Goal: Task Accomplishment & Management: Use online tool/utility

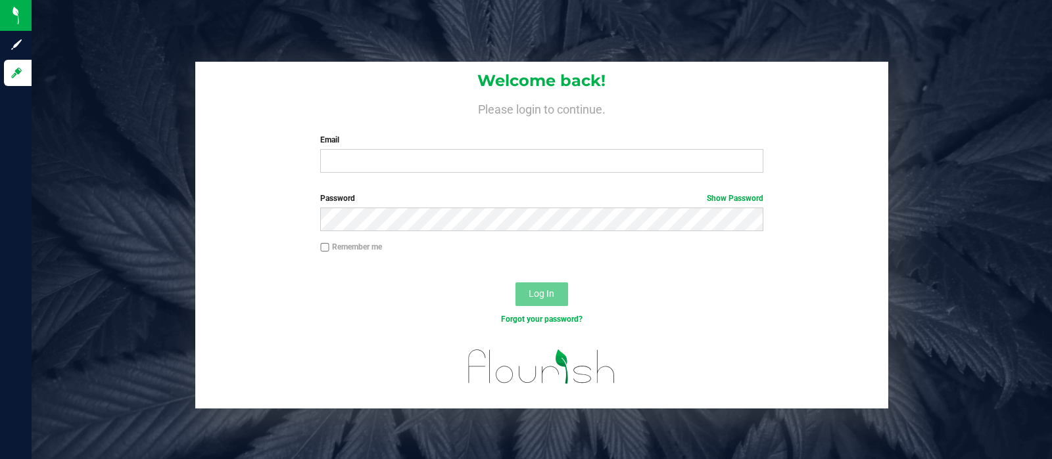
click at [585, 174] on div "Welcome back! Please login to continue. Email Required Please format your email…" at bounding box center [541, 123] width 693 height 122
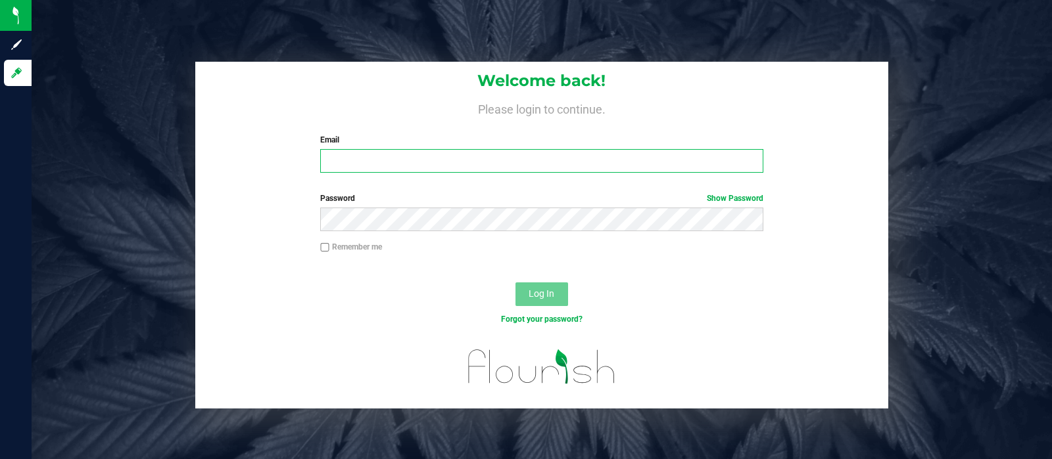
click at [578, 169] on input "Email" at bounding box center [541, 161] width 442 height 24
type input "[EMAIL_ADDRESS][DOMAIN_NAME]"
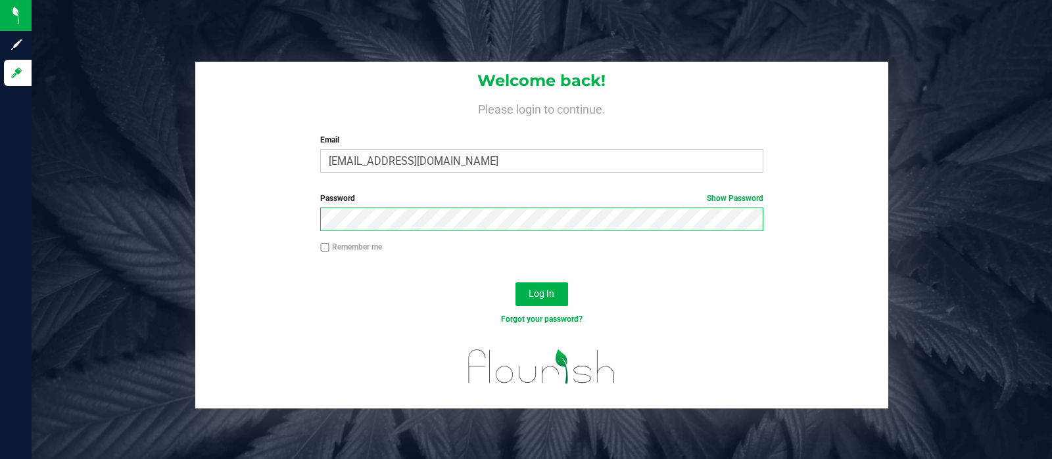
click at [515, 283] on button "Log In" at bounding box center [541, 295] width 53 height 24
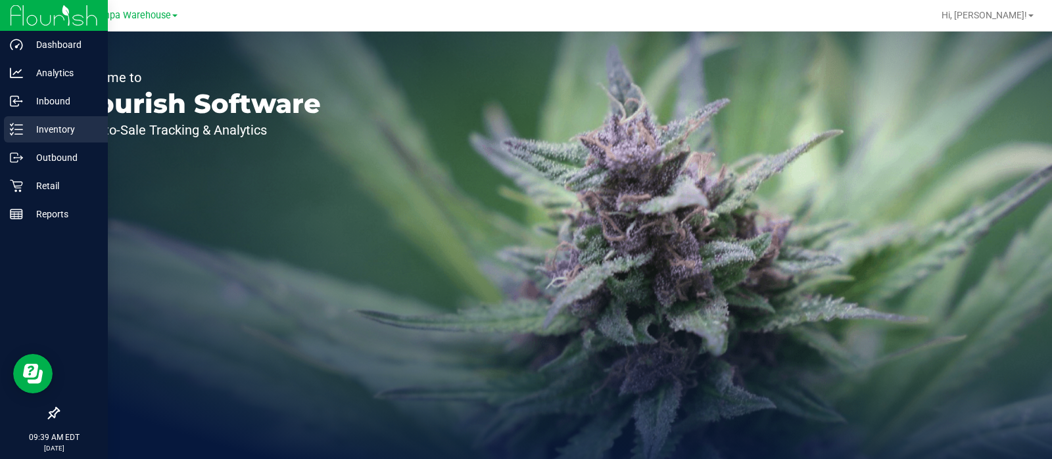
click at [14, 123] on icon at bounding box center [16, 129] width 13 height 13
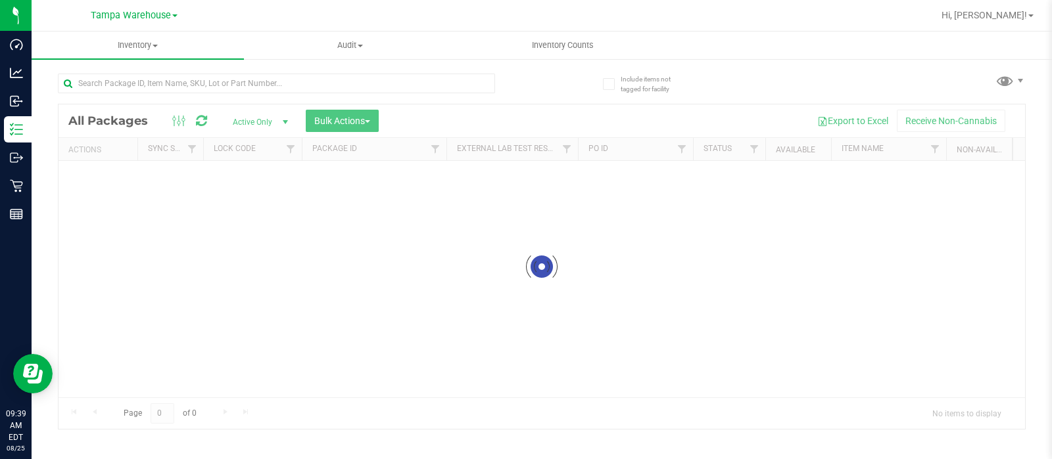
click at [356, 116] on div at bounding box center [541, 267] width 966 height 325
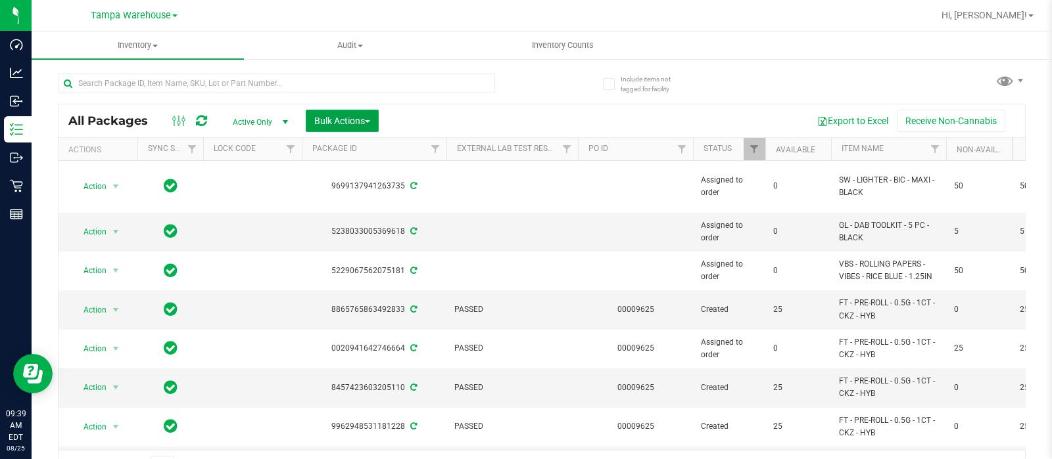
click at [355, 110] on button "Bulk Actions" at bounding box center [342, 121] width 73 height 22
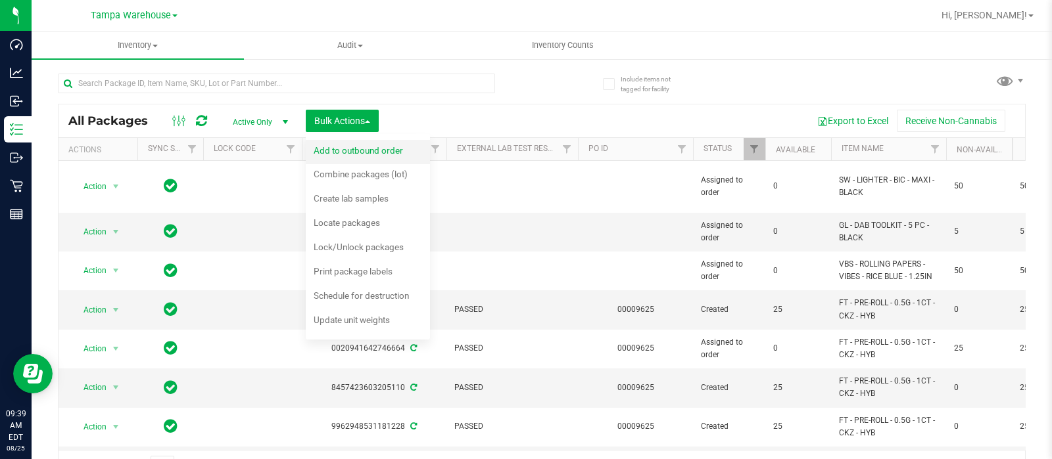
click at [374, 151] on span "Add to outbound order" at bounding box center [358, 150] width 89 height 11
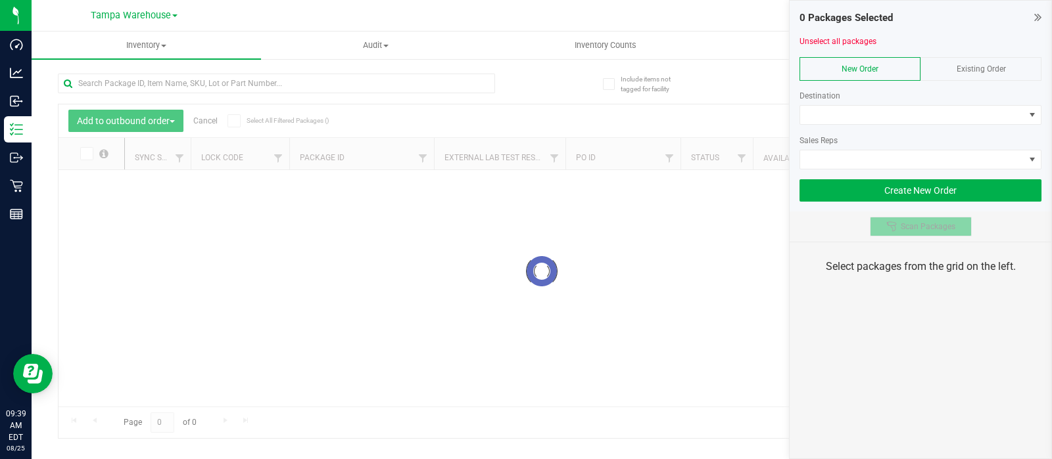
click at [895, 223] on icon at bounding box center [890, 226] width 9 height 9
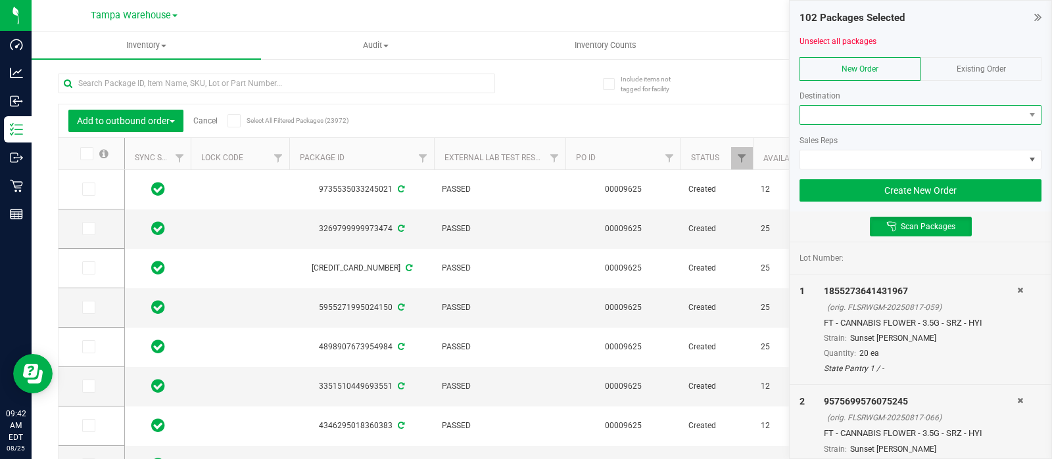
click at [896, 108] on span at bounding box center [912, 115] width 224 height 18
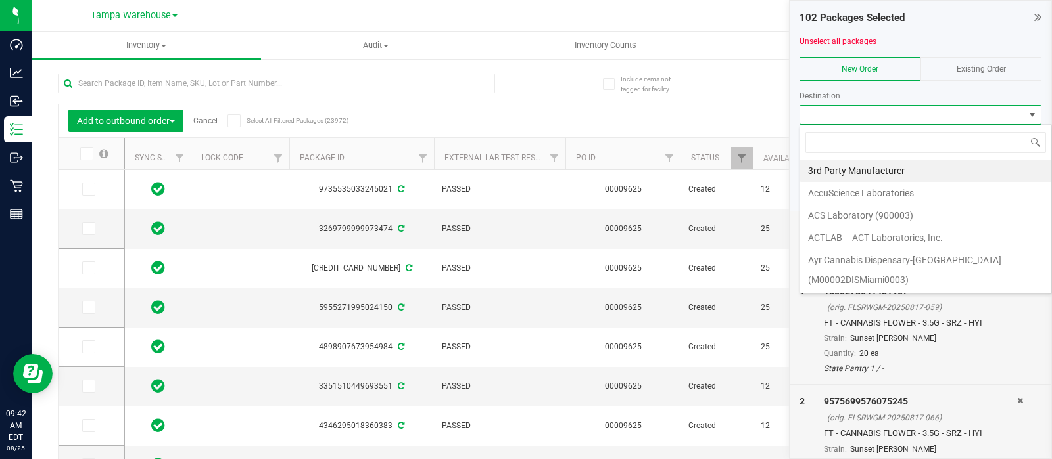
scroll to position [19, 242]
type input "leh"
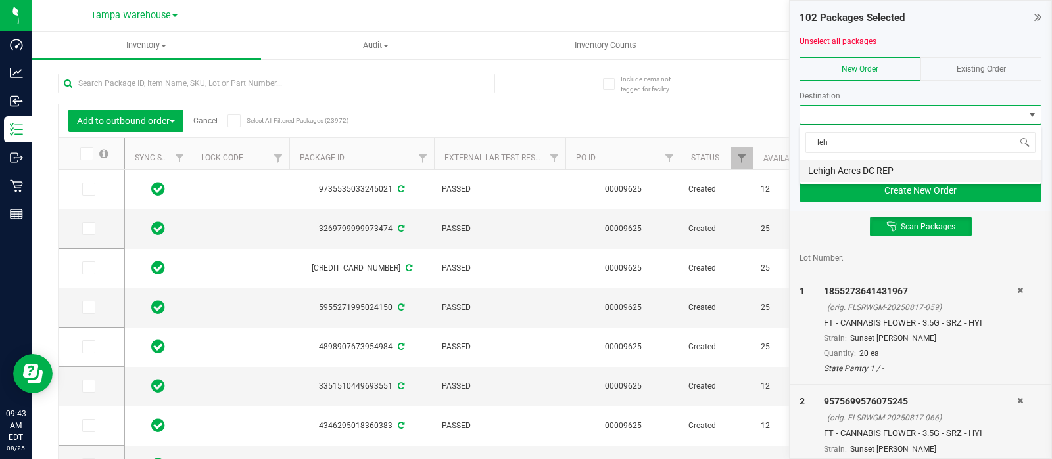
click at [894, 174] on li "Lehigh Acres DC REP" at bounding box center [920, 171] width 241 height 22
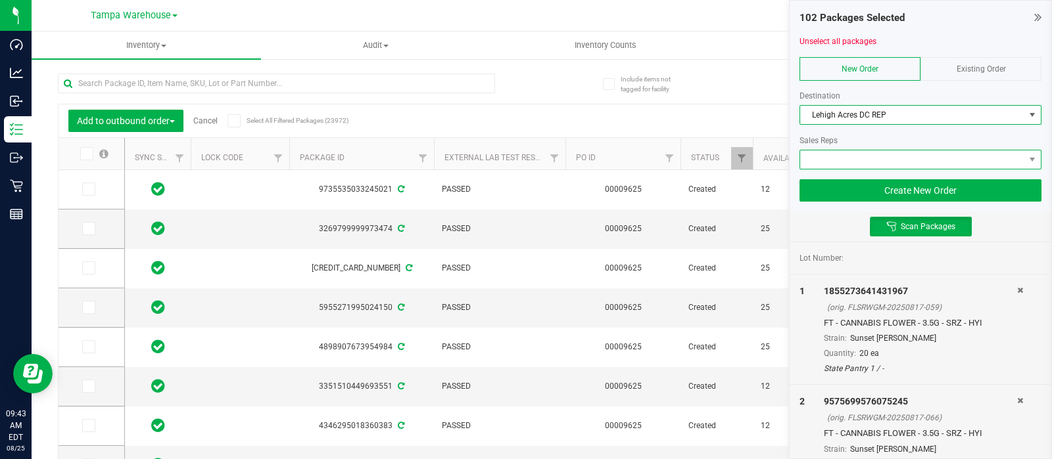
click at [869, 158] on span at bounding box center [912, 160] width 224 height 18
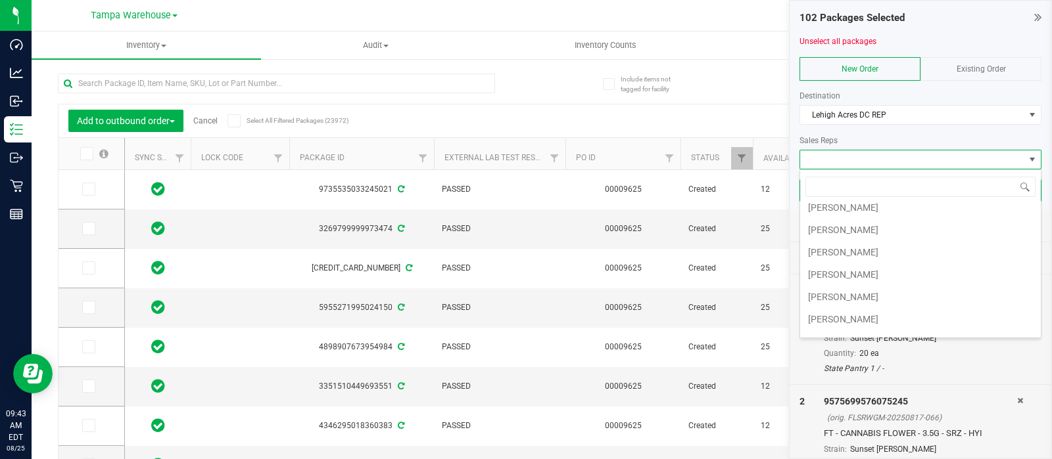
scroll to position [120, 0]
click at [855, 292] on li "[PERSON_NAME]" at bounding box center [920, 296] width 241 height 22
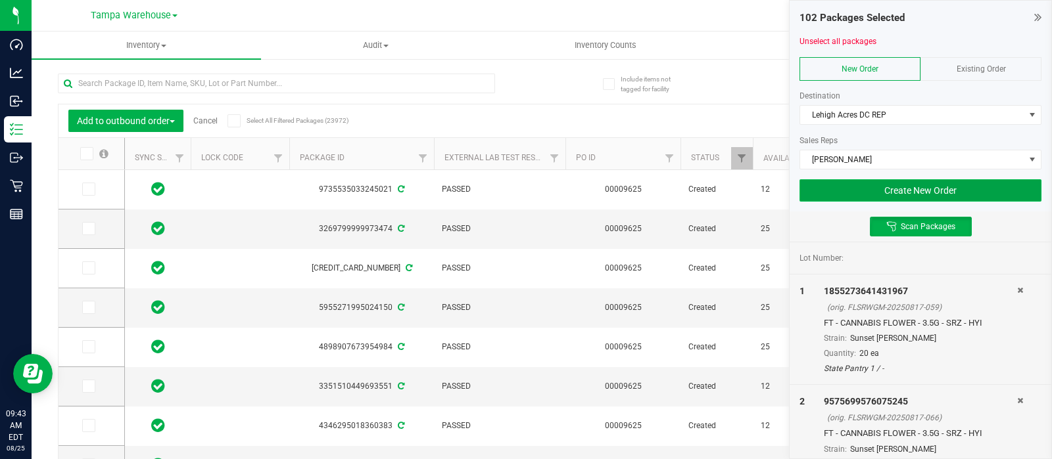
click at [910, 197] on button "Create New Order" at bounding box center [920, 190] width 242 height 22
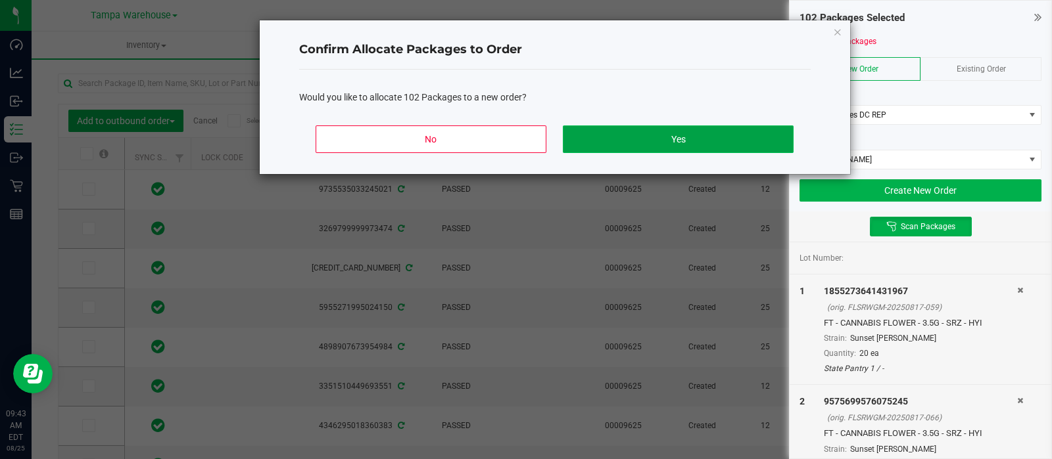
click at [726, 149] on button "Yes" at bounding box center [678, 140] width 230 height 28
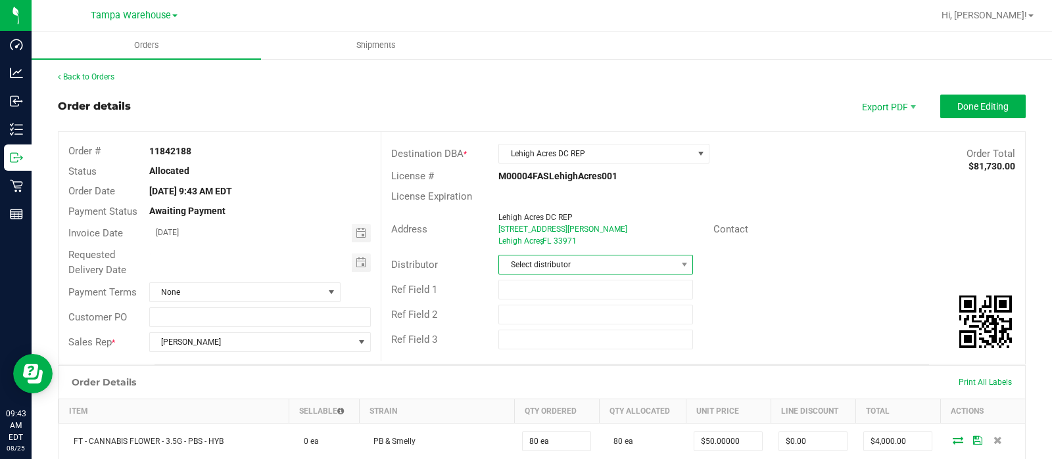
click at [582, 264] on span "Select distributor" at bounding box center [587, 265] width 177 height 18
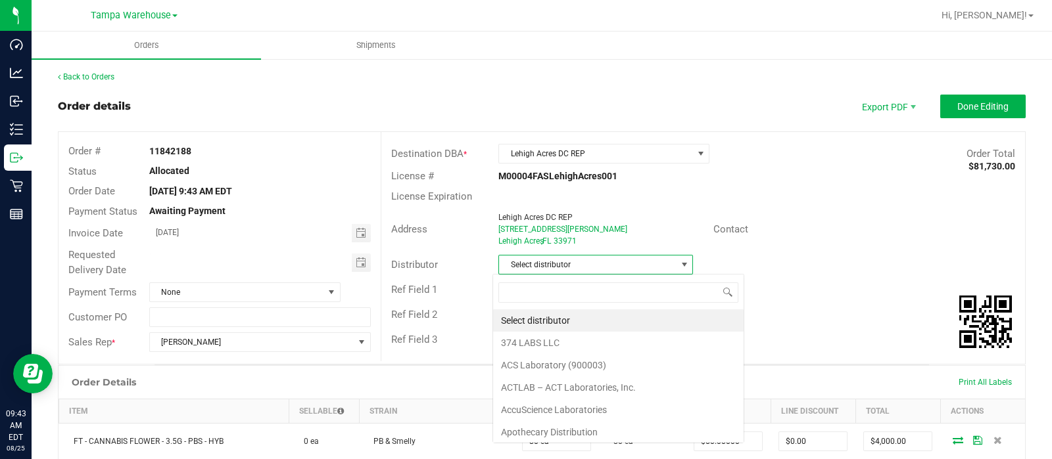
scroll to position [19, 191]
type input "[GEOGRAPHIC_DATA]"
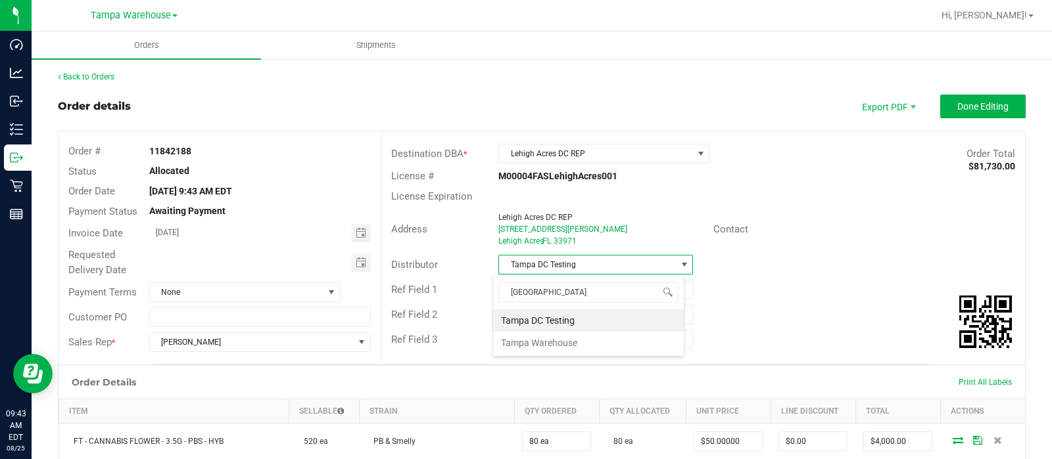
click at [572, 317] on li "Tampa DC Testing" at bounding box center [588, 321] width 191 height 22
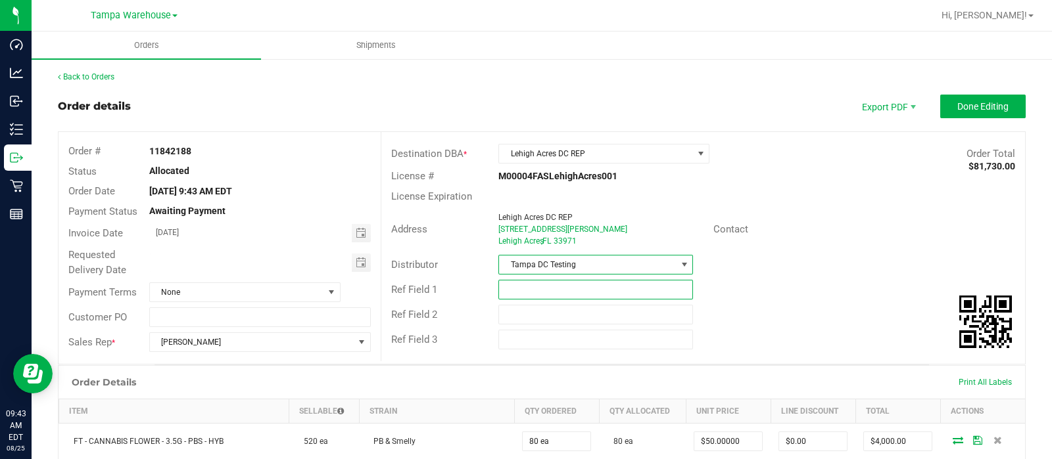
click at [530, 292] on input "text" at bounding box center [595, 290] width 195 height 20
type input "LHA DC PG1"
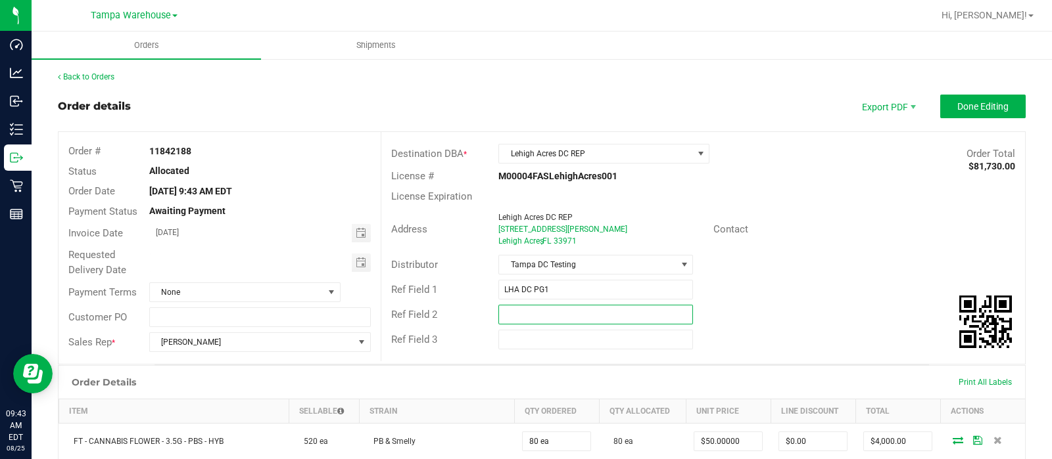
click at [588, 310] on input "text" at bounding box center [595, 315] width 195 height 20
click at [359, 264] on span "Toggle calendar" at bounding box center [361, 263] width 11 height 11
type input "CANNABIS"
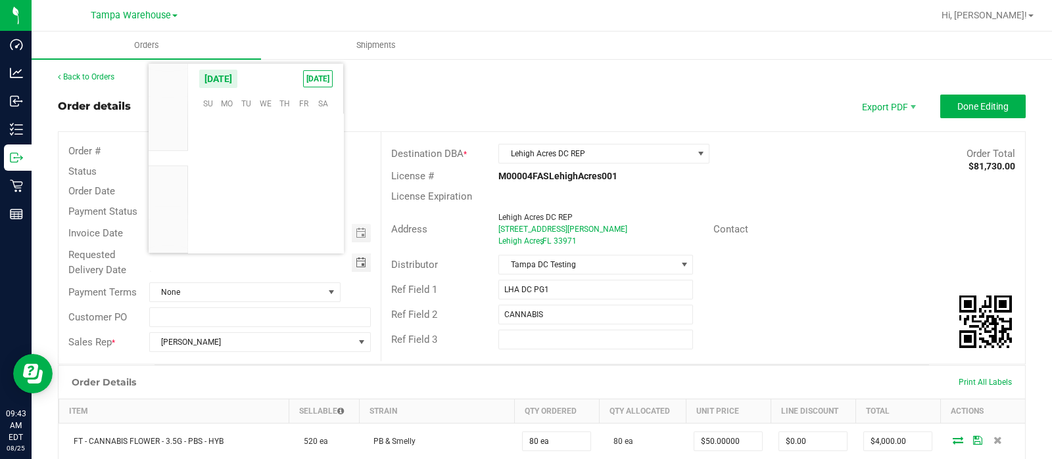
scroll to position [213025, 0]
click at [242, 208] on span "26" at bounding box center [246, 205] width 19 height 20
type input "[DATE]"
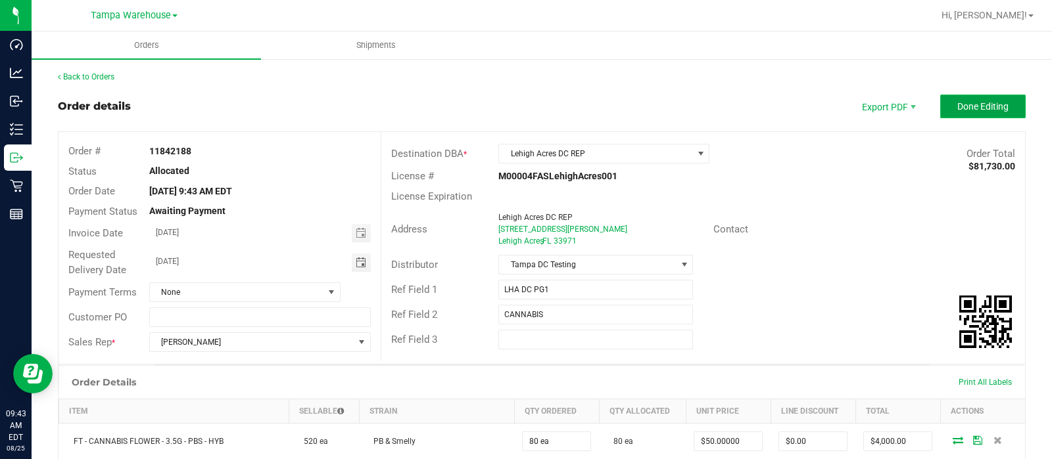
click at [976, 103] on span "Done Editing" at bounding box center [982, 106] width 51 height 11
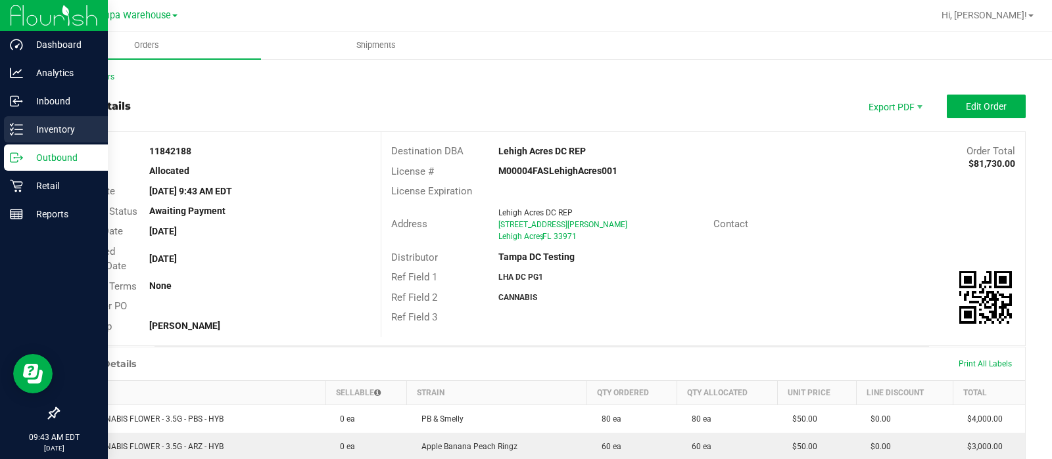
click at [16, 125] on line at bounding box center [18, 125] width 7 height 0
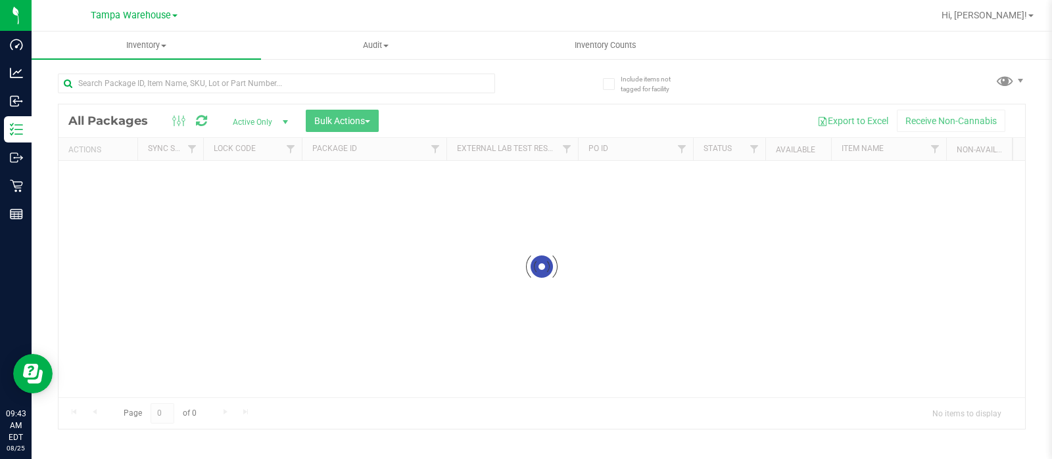
click at [996, 23] on div "Hi, [PERSON_NAME]!" at bounding box center [987, 15] width 103 height 23
click at [1026, 15] on span "Hi, [PERSON_NAME]!" at bounding box center [983, 15] width 85 height 11
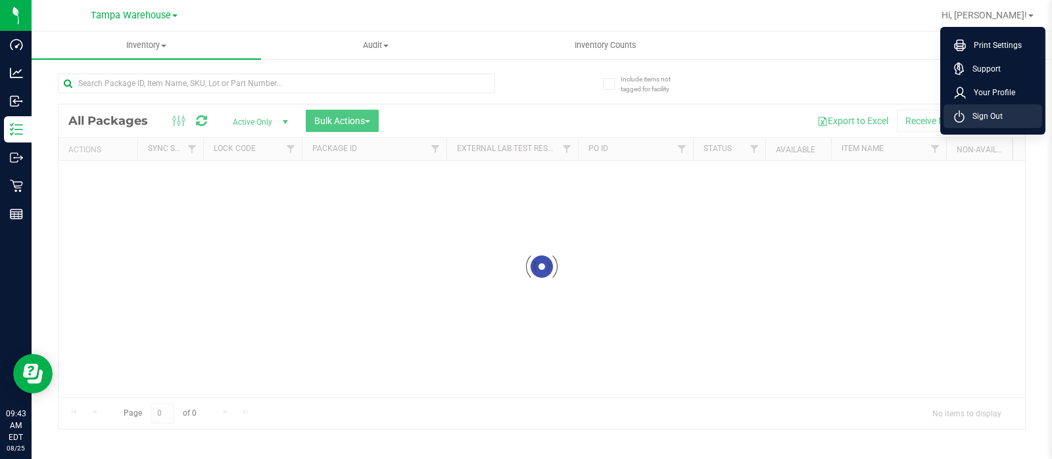
click at [1004, 119] on li "Sign Out" at bounding box center [992, 117] width 99 height 24
